Goal: Find specific page/section: Find specific page/section

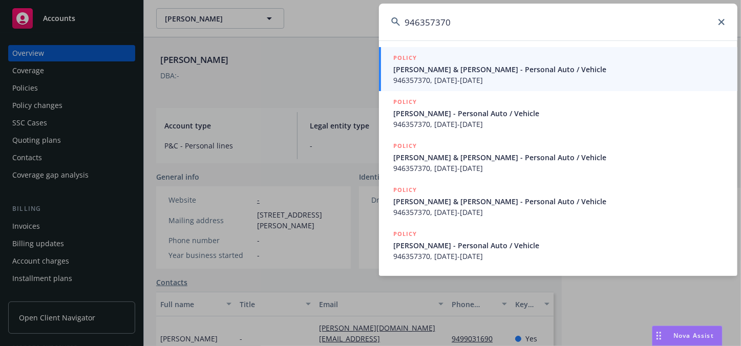
type input "946357370"
click at [468, 67] on span "[PERSON_NAME] & [PERSON_NAME] - Personal Auto / Vehicle" at bounding box center [559, 69] width 332 height 11
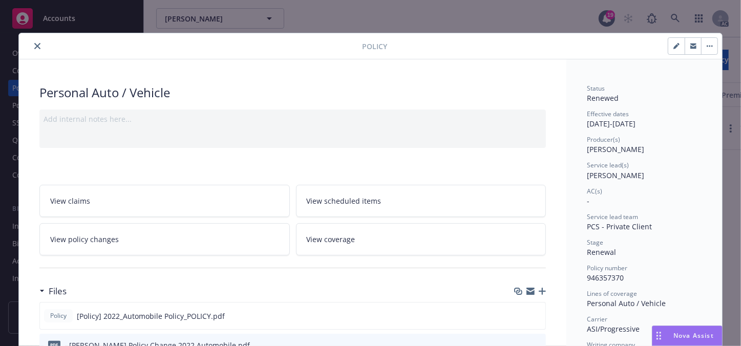
click at [34, 45] on icon "close" at bounding box center [37, 46] width 6 height 6
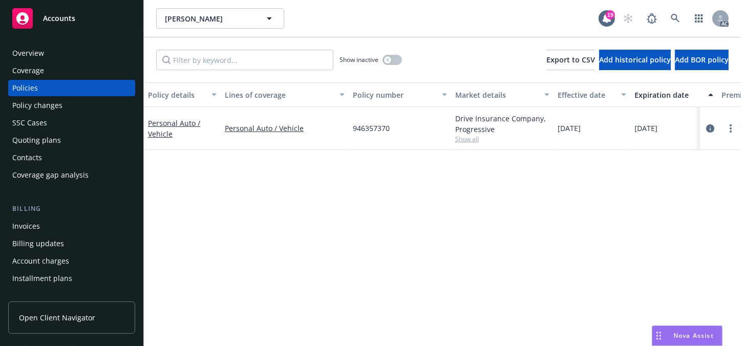
click at [46, 54] on div "Overview" at bounding box center [71, 53] width 119 height 16
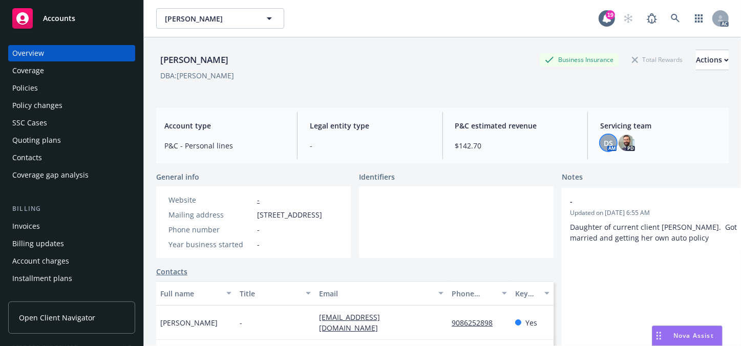
click at [606, 149] on div "DS" at bounding box center [608, 143] width 16 height 16
